Goal: Information Seeking & Learning: Learn about a topic

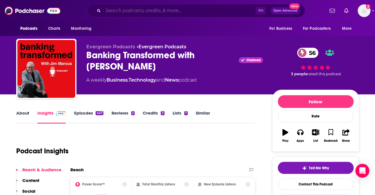
click at [177, 10] on input "Search podcasts, credits, & more..." at bounding box center [179, 10] width 152 height 9
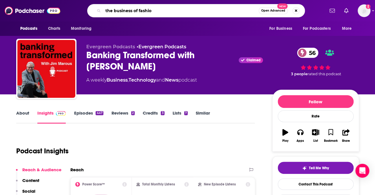
type input "the business of fashion"
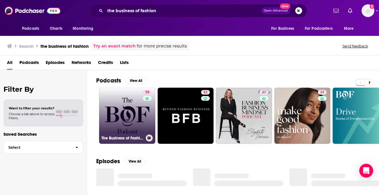
click at [126, 117] on link "75 The Business of Fashion Podcast" at bounding box center [127, 116] width 56 height 56
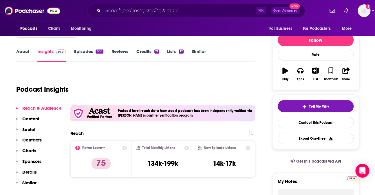
scroll to position [63, 0]
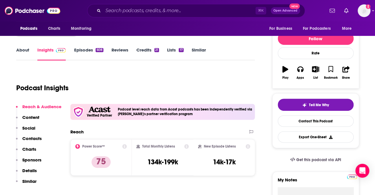
click at [21, 47] on div "About Insights Episodes 608 Reviews Credits 21 Lists 17 Similar" at bounding box center [135, 53] width 239 height 14
click at [21, 48] on link "About" at bounding box center [22, 53] width 13 height 13
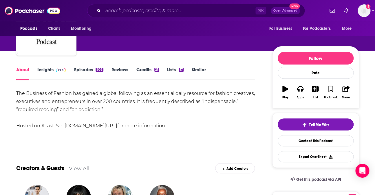
scroll to position [38, 0]
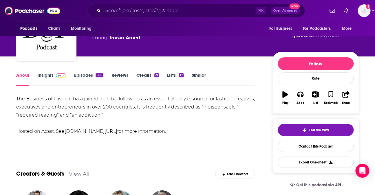
click at [74, 102] on div "The Business of Fashion has gained a global following as an essential daily res…" at bounding box center [135, 115] width 239 height 41
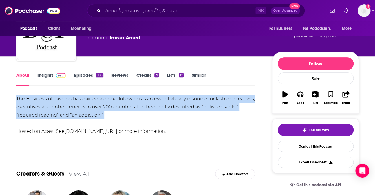
click at [74, 102] on div "The Business of Fashion has gained a global following as an essential daily res…" at bounding box center [135, 115] width 239 height 41
click at [127, 113] on div "The Business of Fashion has gained a global following as an essential daily res…" at bounding box center [135, 115] width 239 height 41
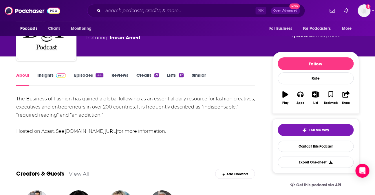
click at [48, 79] on link "Insights" at bounding box center [51, 78] width 29 height 13
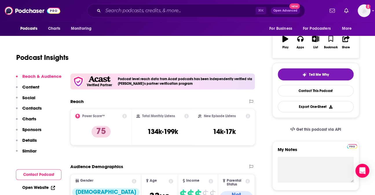
click at [23, 118] on p "Charts" at bounding box center [29, 119] width 14 height 6
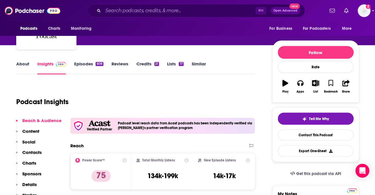
scroll to position [49, 0]
click at [87, 66] on link "Episodes 608" at bounding box center [88, 67] width 29 height 13
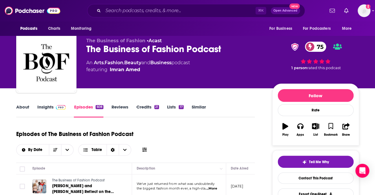
scroll to position [4, 0]
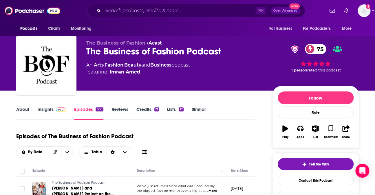
click at [51, 110] on link "Insights" at bounding box center [51, 113] width 29 height 13
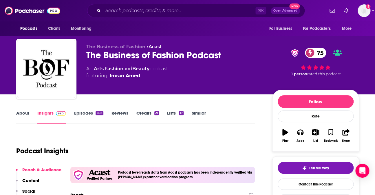
click at [20, 112] on link "About" at bounding box center [22, 116] width 13 height 13
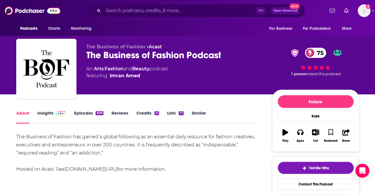
click at [43, 113] on link "Insights" at bounding box center [51, 116] width 29 height 13
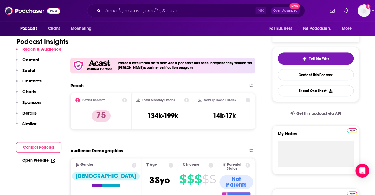
click at [31, 113] on p "Details" at bounding box center [29, 113] width 14 height 6
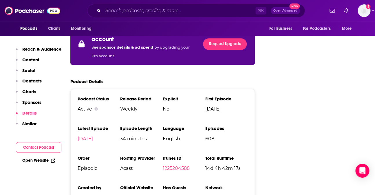
scroll to position [1131, 0]
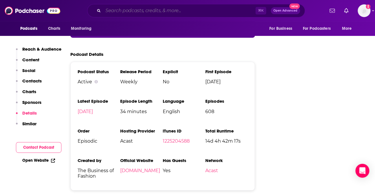
click at [162, 13] on input "Search podcasts, credits, & more..." at bounding box center [179, 10] width 152 height 9
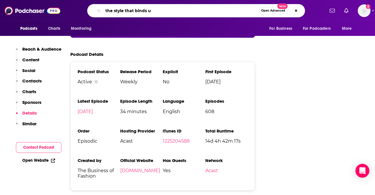
type input "the style that binds us"
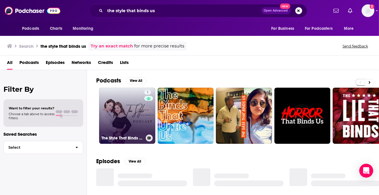
click at [118, 106] on link "1 The Style That Binds Us podcast" at bounding box center [127, 116] width 56 height 56
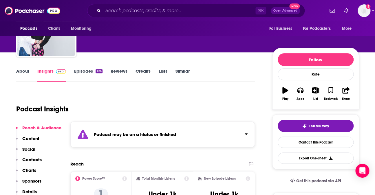
scroll to position [64, 0]
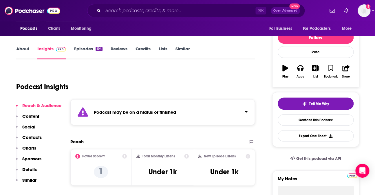
click at [202, 115] on div "Podcast may be on a hiatus or finished" at bounding box center [162, 112] width 185 height 26
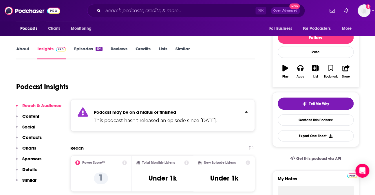
scroll to position [0, 0]
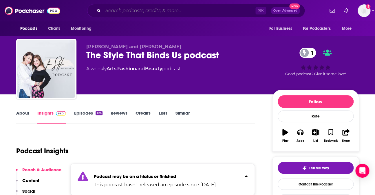
click at [157, 10] on input "Search podcasts, credits, & more..." at bounding box center [179, 10] width 152 height 9
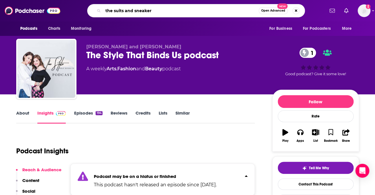
type input "the suits and sneakers"
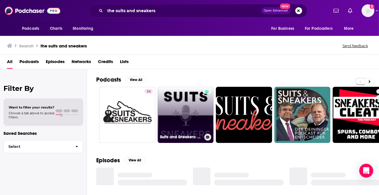
click at [185, 114] on link "Suits and Sneakers: Leadership Unfiltered" at bounding box center [186, 115] width 56 height 56
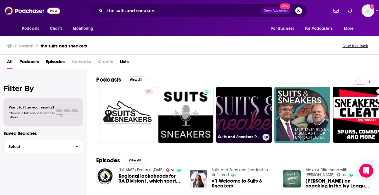
click at [243, 100] on link "Suits and Sneakers Podcast" at bounding box center [244, 115] width 56 height 56
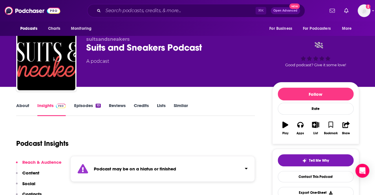
scroll to position [8, 0]
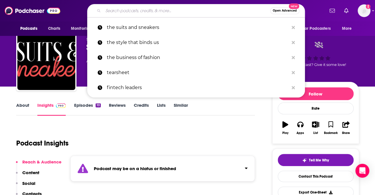
click at [170, 12] on input "Search podcasts, credits, & more..." at bounding box center [186, 10] width 167 height 9
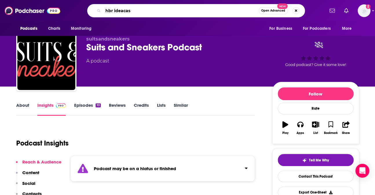
type input "hbr ideacast"
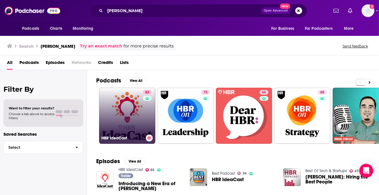
click at [133, 126] on link "83 HBR IdeaCast" at bounding box center [127, 116] width 56 height 56
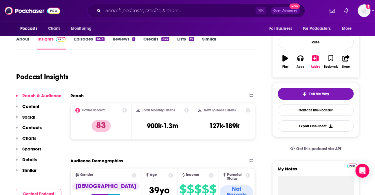
scroll to position [101, 0]
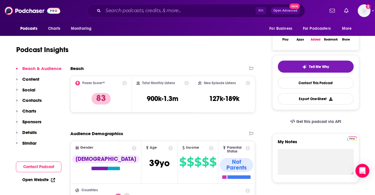
click at [31, 132] on p "Details" at bounding box center [29, 133] width 14 height 6
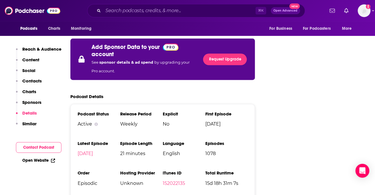
scroll to position [1090, 0]
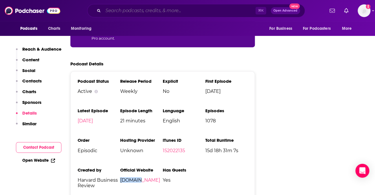
click at [177, 12] on input "Search podcasts, credits, & more..." at bounding box center [179, 10] width 152 height 9
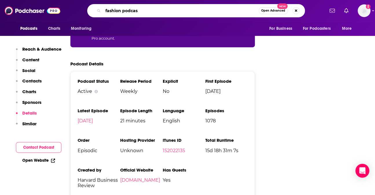
type input "fashion podcast"
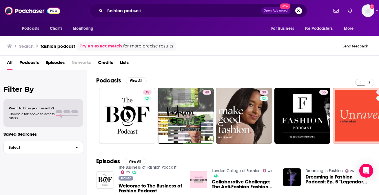
click at [23, 63] on span "Podcasts" at bounding box center [28, 64] width 19 height 12
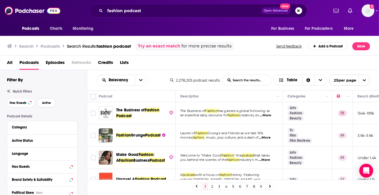
click at [50, 104] on span "Active" at bounding box center [46, 102] width 9 height 3
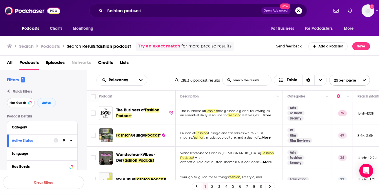
click at [19, 104] on span "Has Guests" at bounding box center [18, 102] width 17 height 3
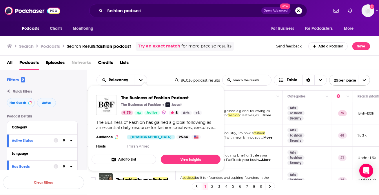
click at [257, 61] on div "All Podcasts Episodes Networks Credits Lists" at bounding box center [191, 64] width 368 height 12
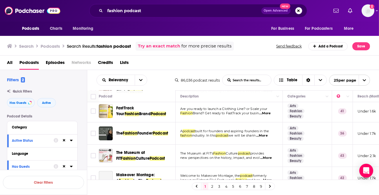
scroll to position [52, 0]
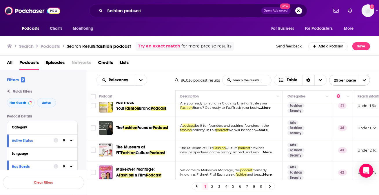
click at [275, 65] on div "All Podcasts Episodes Networks Credits Lists" at bounding box center [191, 64] width 368 height 12
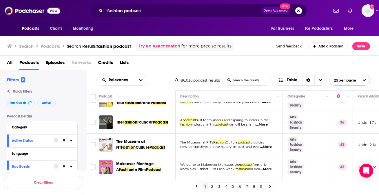
scroll to position [58, 0]
click at [249, 125] on span "we will be sharin" at bounding box center [241, 124] width 27 height 4
click at [268, 125] on span "...More" at bounding box center [262, 124] width 12 height 5
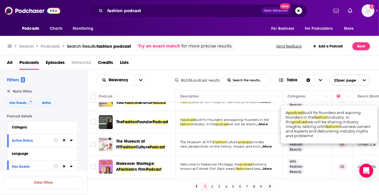
click at [254, 125] on span "we will be sharin" at bounding box center [241, 124] width 27 height 4
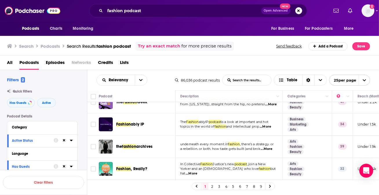
scroll to position [527, 0]
click at [212, 187] on link "2" at bounding box center [213, 186] width 6 height 7
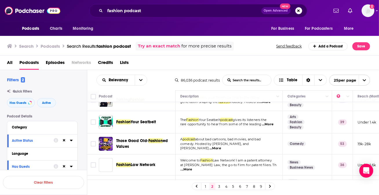
scroll to position [36, 0]
click at [273, 126] on span "...More" at bounding box center [268, 124] width 12 height 5
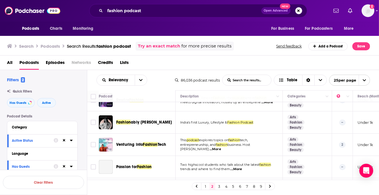
scroll to position [475, 0]
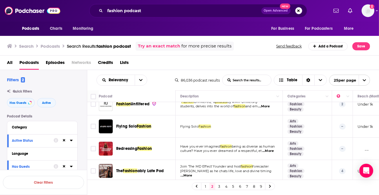
click at [217, 185] on link "3" at bounding box center [220, 186] width 6 height 7
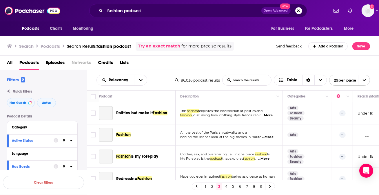
click at [212, 66] on div "All Podcasts Episodes Networks Credits Lists" at bounding box center [191, 64] width 368 height 12
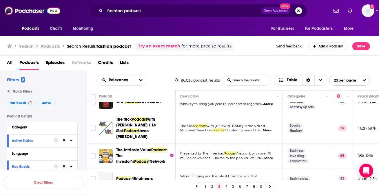
scroll to position [245, 0]
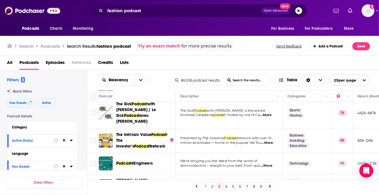
click at [170, 68] on div "All Podcasts Episodes Networks Credits Lists" at bounding box center [191, 64] width 368 height 12
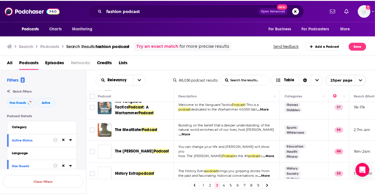
scroll to position [472, 0]
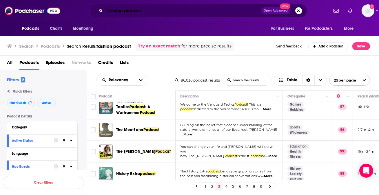
click at [165, 9] on input "fashion podcast" at bounding box center [183, 10] width 156 height 9
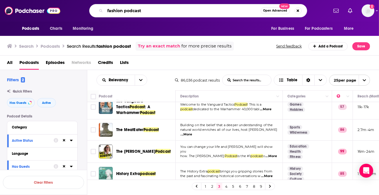
click at [165, 9] on input "fashion podcast" at bounding box center [183, 10] width 156 height 9
type input "glossy podcast"
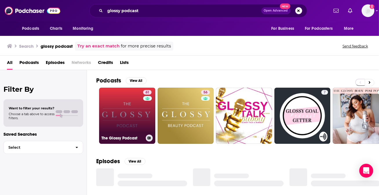
click at [131, 106] on link "61 The Glossy Podcast" at bounding box center [127, 116] width 56 height 56
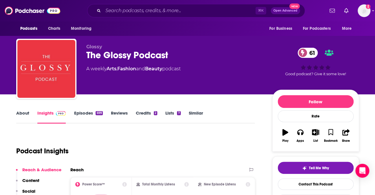
click at [22, 114] on link "About" at bounding box center [22, 116] width 13 height 13
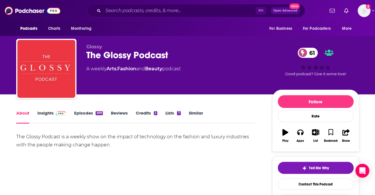
click at [197, 112] on link "Similar" at bounding box center [196, 116] width 14 height 13
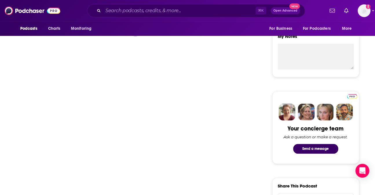
scroll to position [121, 0]
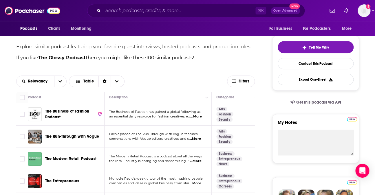
click at [201, 116] on span "...More" at bounding box center [196, 116] width 12 height 5
click at [165, 80] on div "Relevancy Table" at bounding box center [121, 82] width 211 height 12
click at [194, 117] on span "...More" at bounding box center [196, 116] width 12 height 5
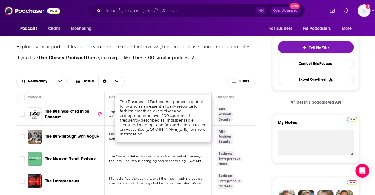
click at [146, 77] on div "Relevancy Table" at bounding box center [121, 82] width 211 height 12
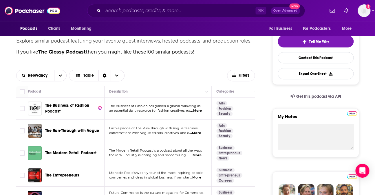
scroll to position [128, 0]
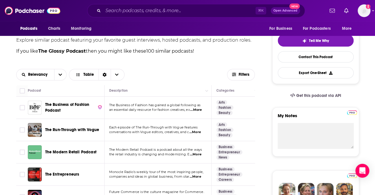
click at [194, 130] on span "...More" at bounding box center [196, 132] width 12 height 5
click at [165, 80] on div "Relevancy Table" at bounding box center [121, 75] width 211 height 12
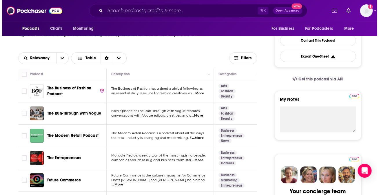
scroll to position [202, 0]
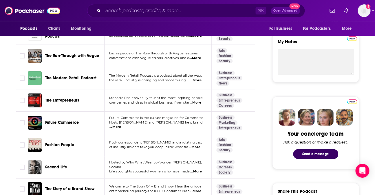
click at [196, 80] on span "...More" at bounding box center [196, 80] width 12 height 5
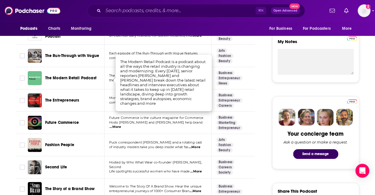
click at [109, 80] on span "the retail industry is changing and modernizing. E" at bounding box center [149, 80] width 81 height 4
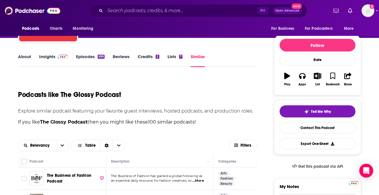
scroll to position [163, 0]
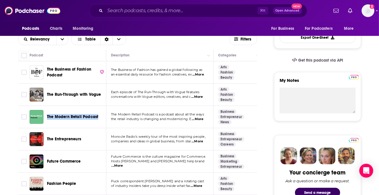
click at [201, 76] on span "...More" at bounding box center [198, 74] width 12 height 5
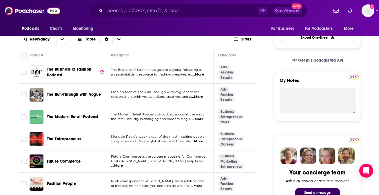
click at [200, 119] on span "...More" at bounding box center [198, 119] width 12 height 5
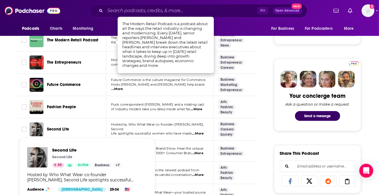
scroll to position [280, 0]
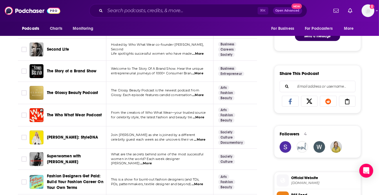
scroll to position [322, 0]
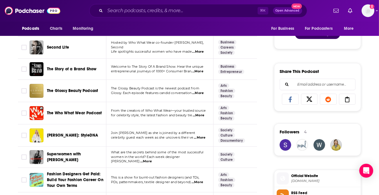
click at [200, 115] on span "...More" at bounding box center [199, 115] width 12 height 5
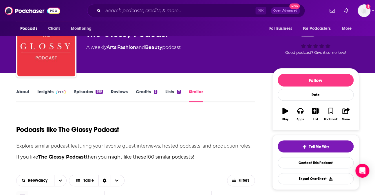
scroll to position [52, 0]
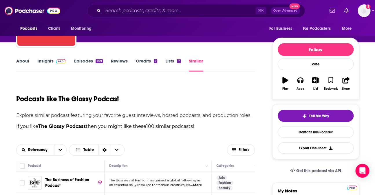
click at [28, 61] on link "About" at bounding box center [22, 64] width 13 height 13
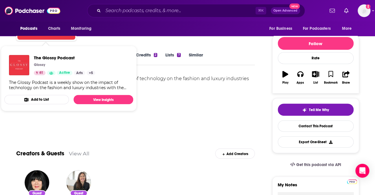
scroll to position [60, 0]
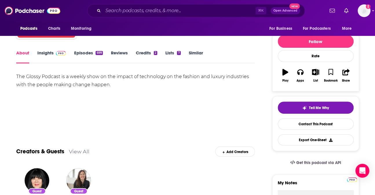
click at [218, 82] on div "The Glossy Podcast is a weekly show on the impact of technology on the fashion …" at bounding box center [135, 81] width 239 height 16
click at [116, 85] on div "The Glossy Podcast is a weekly show on the impact of technology on the fashion …" at bounding box center [135, 81] width 239 height 16
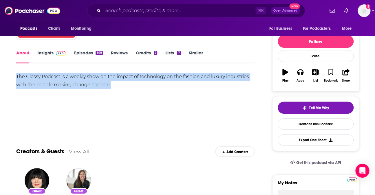
click at [116, 85] on div "The Glossy Podcast is a weekly show on the impact of technology on the fashion …" at bounding box center [135, 81] width 239 height 16
copy div "The Glossy Podcast is a weekly show on the impact of technology on the fashion …"
click at [45, 54] on link "Insights" at bounding box center [51, 56] width 29 height 13
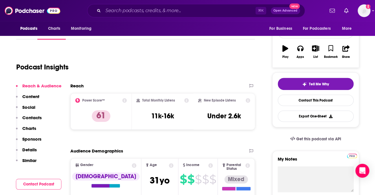
click at [24, 150] on p "Details" at bounding box center [29, 150] width 14 height 6
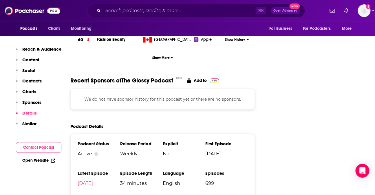
scroll to position [854, 0]
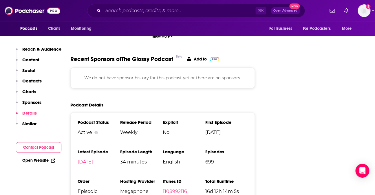
click at [42, 52] on p "Reach & Audience" at bounding box center [41, 49] width 39 height 6
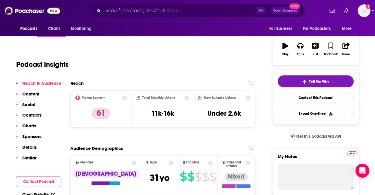
scroll to position [114, 0]
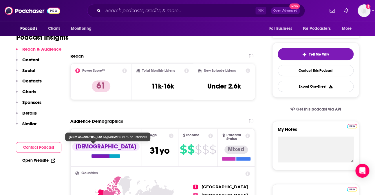
click at [94, 147] on div "Male" at bounding box center [106, 147] width 68 height 8
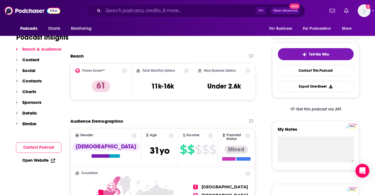
click at [124, 119] on div "Audience Demographics" at bounding box center [156, 122] width 173 height 6
click at [132, 135] on icon at bounding box center [134, 136] width 5 height 5
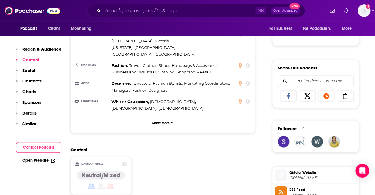
scroll to position [387, 0]
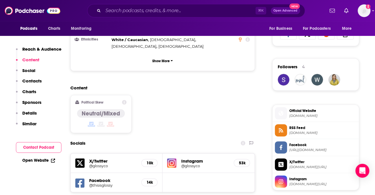
click at [53, 50] on p "Reach & Audience" at bounding box center [41, 49] width 39 height 6
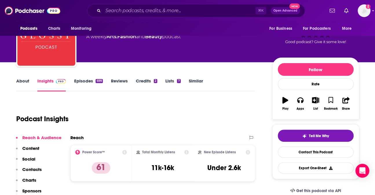
scroll to position [71, 0]
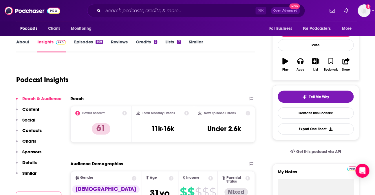
click at [22, 162] on p "Details" at bounding box center [29, 163] width 14 height 6
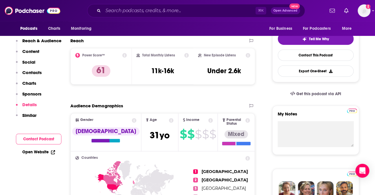
scroll to position [0, 0]
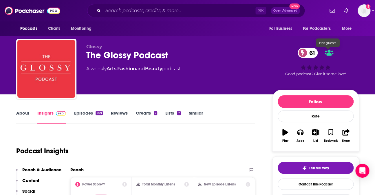
click at [330, 51] on icon at bounding box center [329, 53] width 9 height 6
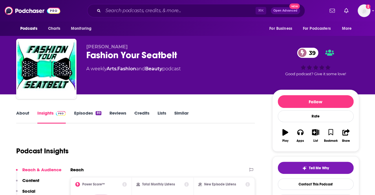
click at [84, 113] on link "Episodes 89" at bounding box center [87, 116] width 27 height 13
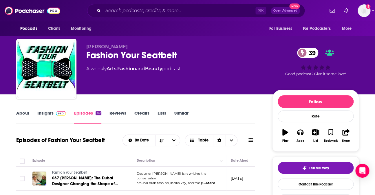
click at [24, 113] on link "About" at bounding box center [22, 116] width 13 height 13
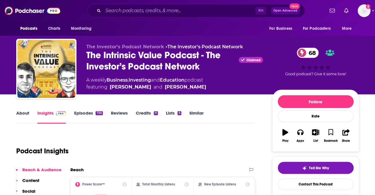
click at [17, 115] on link "About" at bounding box center [22, 116] width 13 height 13
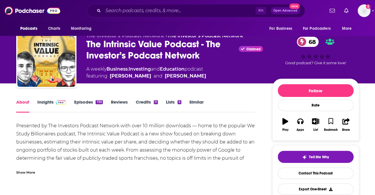
scroll to position [12, 0]
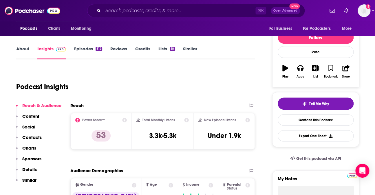
scroll to position [54, 0]
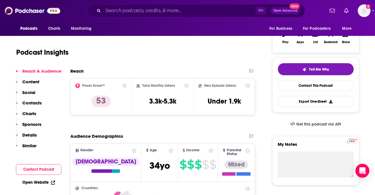
click at [29, 135] on p "Details" at bounding box center [29, 135] width 14 height 6
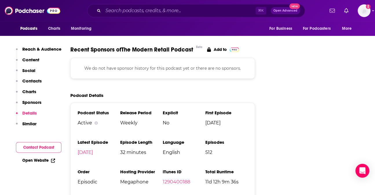
scroll to position [862, 0]
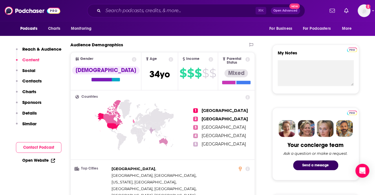
scroll to position [0, 0]
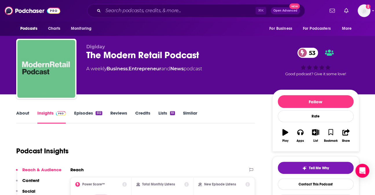
click at [90, 115] on link "Episodes 512" at bounding box center [88, 116] width 28 height 13
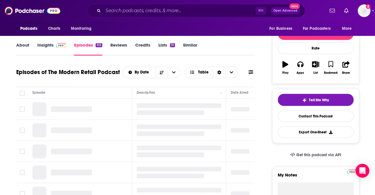
scroll to position [78, 0]
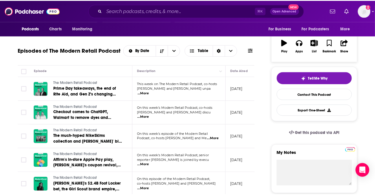
scroll to position [0, 0]
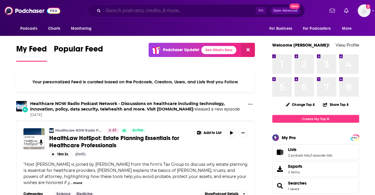
click at [144, 12] on input "Search podcasts, credits, & more..." at bounding box center [179, 10] width 152 height 9
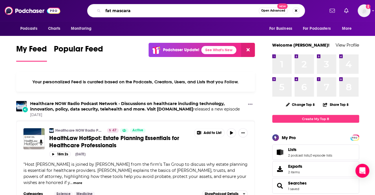
type input "fat mascara"
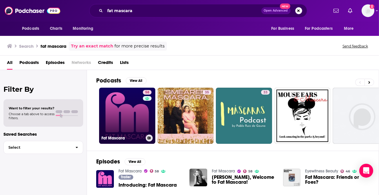
click at [124, 109] on link "58 Fat Mascara" at bounding box center [127, 116] width 56 height 56
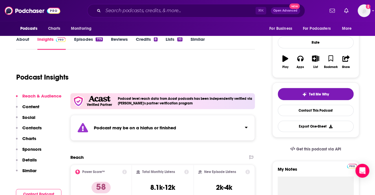
scroll to position [74, 0]
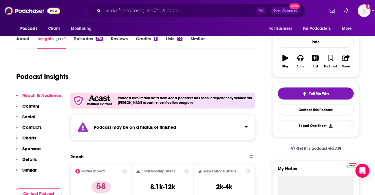
click at [186, 125] on div "Podcast may be on a hiatus or finished" at bounding box center [162, 127] width 185 height 26
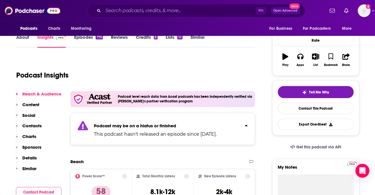
scroll to position [77, 0]
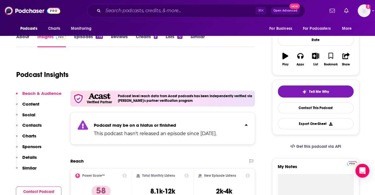
click at [213, 124] on p "Podcast may be on a hiatus or finished" at bounding box center [155, 126] width 123 height 6
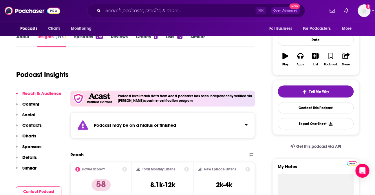
click at [193, 128] on div "Podcast may be on a hiatus or finished" at bounding box center [162, 125] width 185 height 26
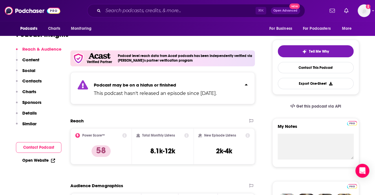
scroll to position [117, 0]
